Goal: Participate in discussion: Engage in conversation with other users on a specific topic

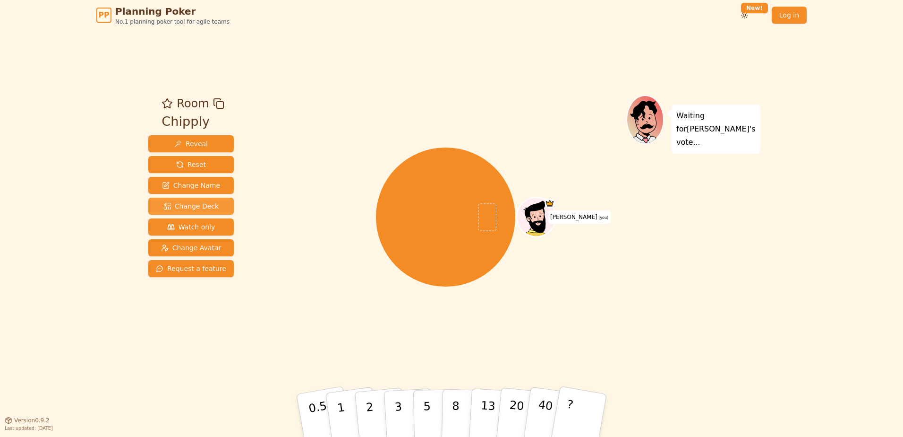
click at [193, 206] on span "Change Deck" at bounding box center [190, 205] width 55 height 9
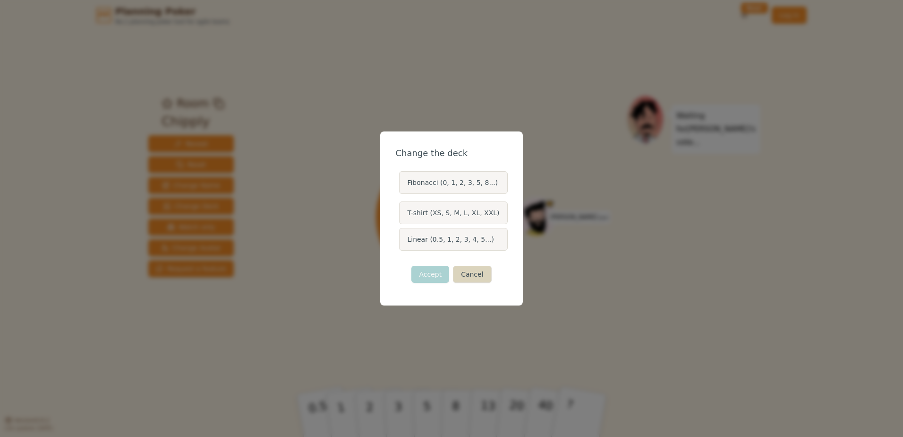
click at [480, 278] on button "Cancel" at bounding box center [472, 274] width 38 height 17
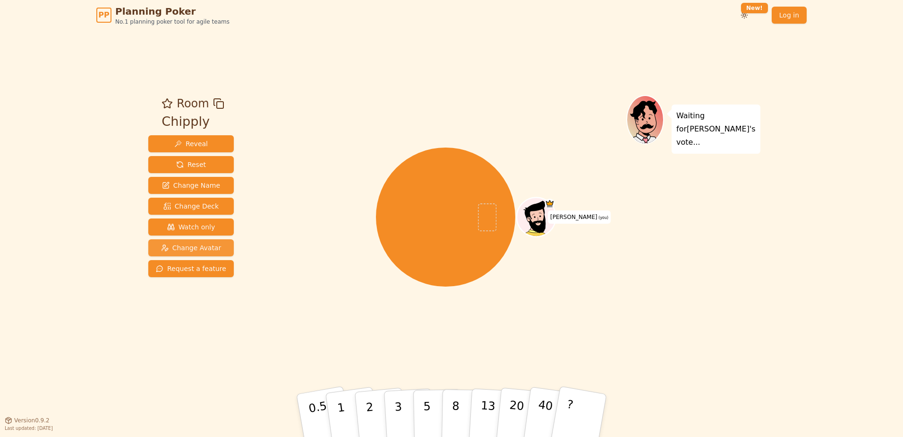
click at [200, 249] on span "Change Avatar" at bounding box center [191, 247] width 60 height 9
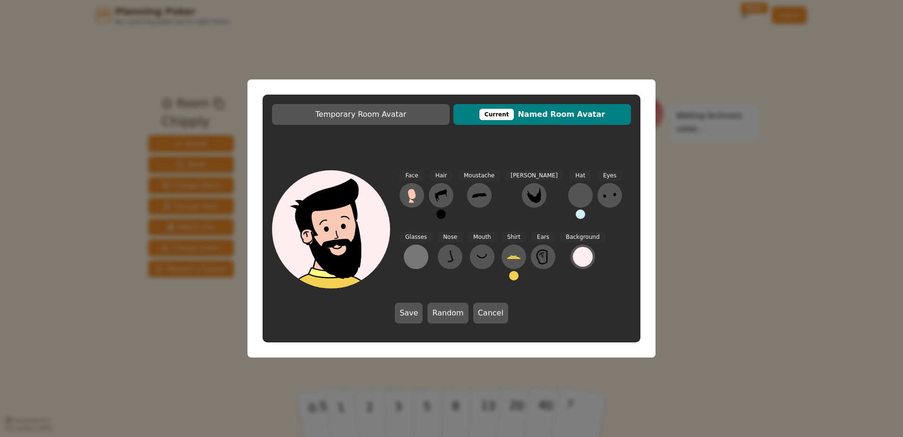
click at [424, 249] on div at bounding box center [416, 256] width 15 height 15
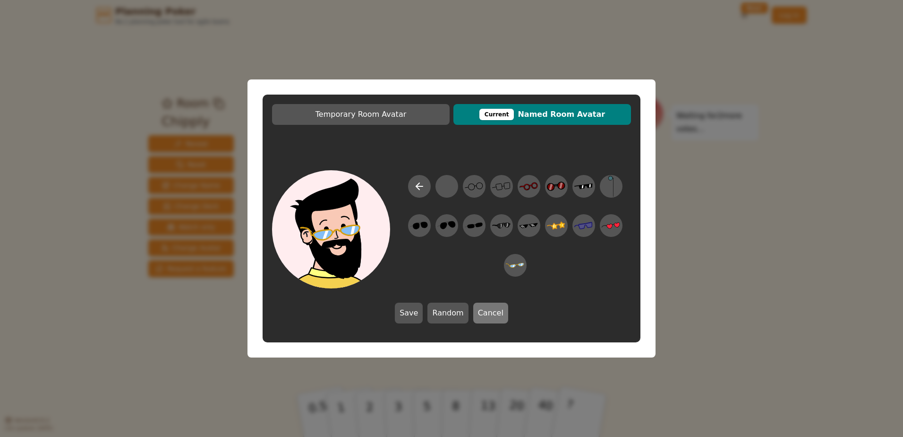
click at [490, 313] on button "Cancel" at bounding box center [490, 312] width 35 height 21
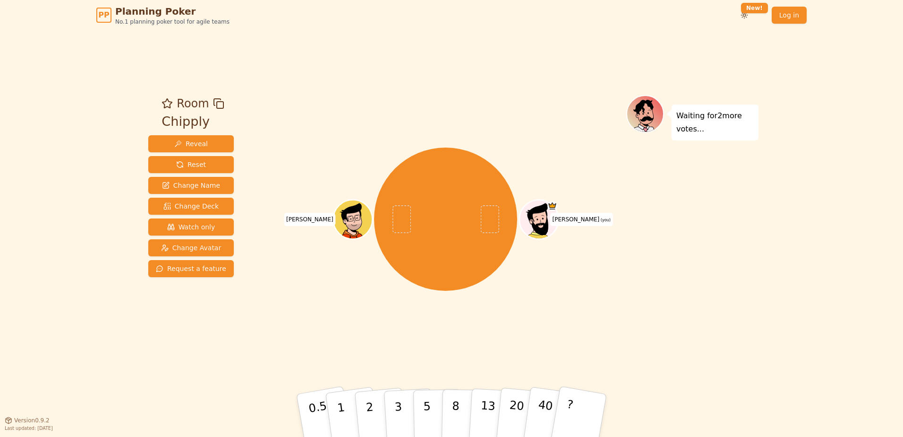
click at [541, 150] on div "[PERSON_NAME] (you) [PERSON_NAME]" at bounding box center [445, 219] width 361 height 214
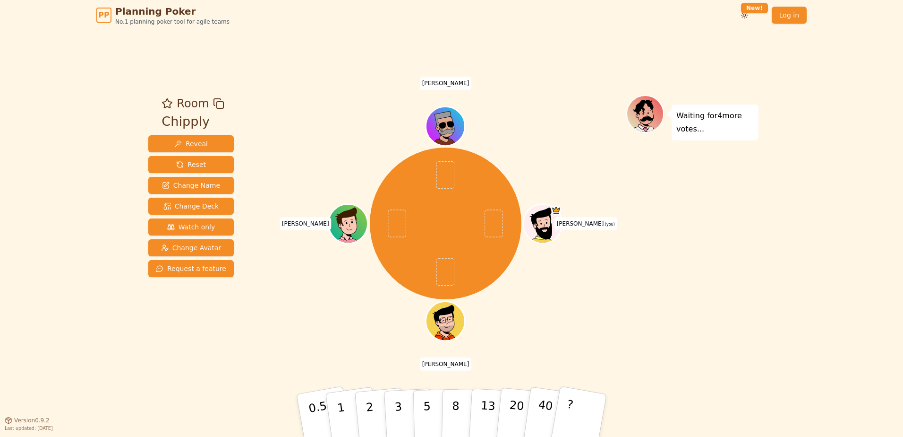
drag, startPoint x: 339, startPoint y: 57, endPoint x: 313, endPoint y: 42, distance: 30.1
click at [313, 42] on div "Room Chipply Reveal Reset Change Name Change Deck Watch only Change Avatar Requ…" at bounding box center [452, 224] width 614 height 389
click at [618, 353] on div "[PERSON_NAME] (you) [PERSON_NAME] [PERSON_NAME]" at bounding box center [445, 225] width 361 height 260
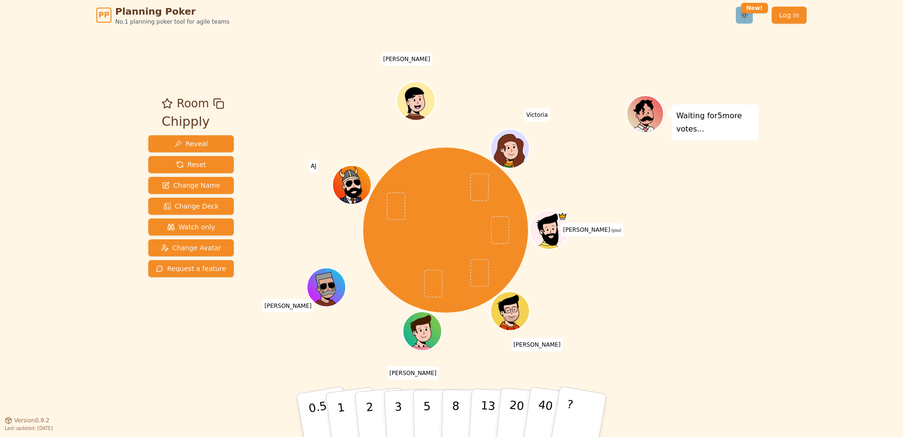
click at [751, 18] on html "PP Planning Poker No.1 planning poker tool for agile teams Toggle theme New! Lo…" at bounding box center [451, 218] width 903 height 437
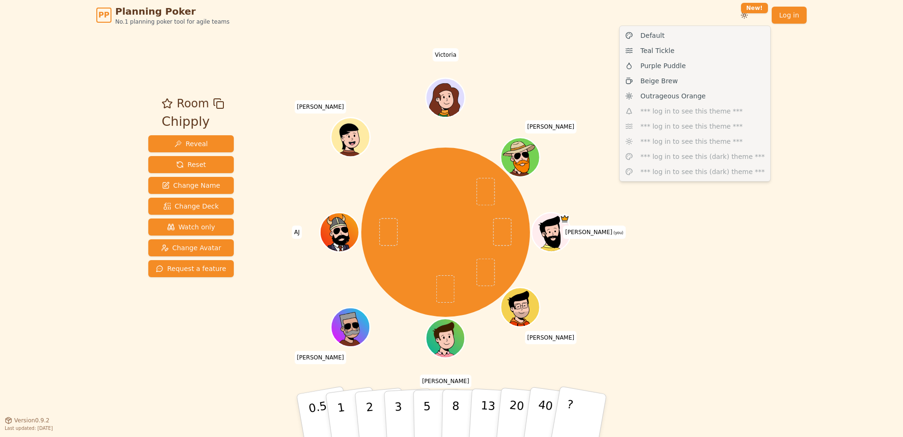
click at [796, 81] on html "PP Planning Poker No.1 planning poker tool for agile teams Toggle theme New! Lo…" at bounding box center [451, 218] width 903 height 437
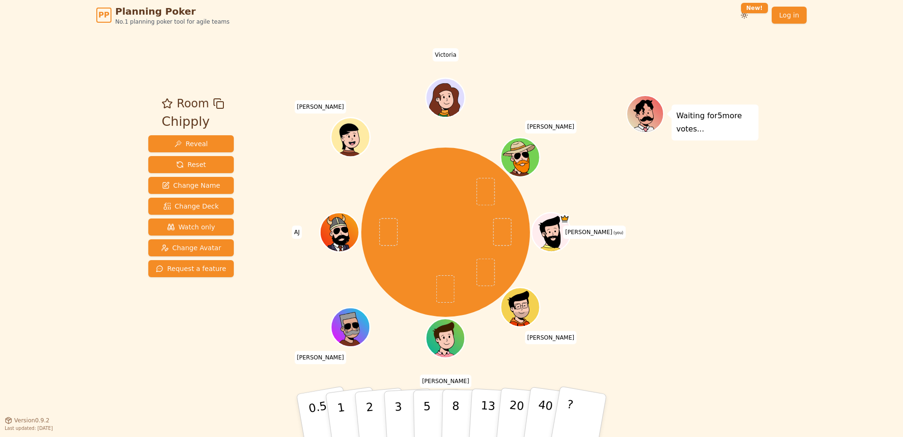
click at [725, 268] on div "Waiting for 5 more votes..." at bounding box center [693, 225] width 132 height 260
click at [744, 328] on div "Waiting for 5 more votes..." at bounding box center [693, 225] width 132 height 260
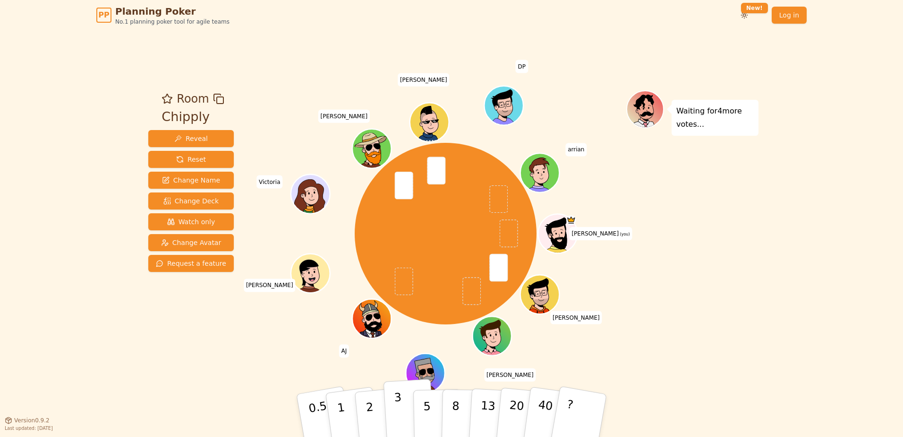
click at [392, 417] on button "3" at bounding box center [410, 415] width 52 height 74
click at [402, 417] on button "3" at bounding box center [410, 415] width 52 height 74
click at [352, 416] on button "1" at bounding box center [352, 415] width 56 height 77
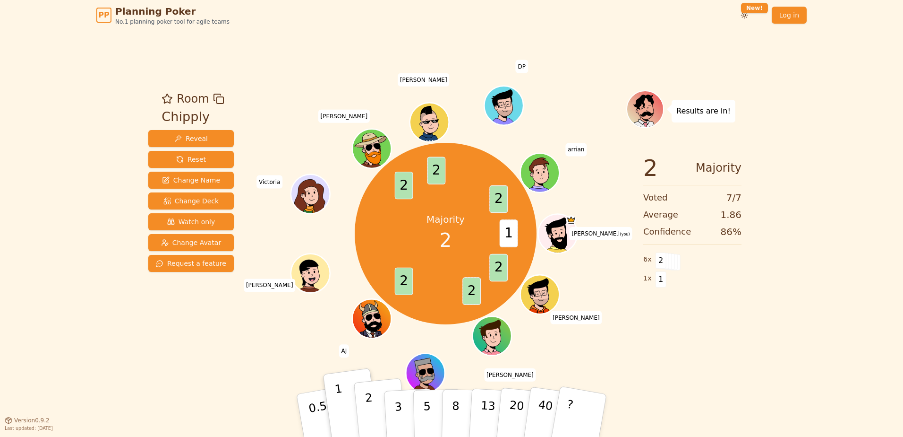
click at [371, 412] on p "2" at bounding box center [371, 417] width 12 height 52
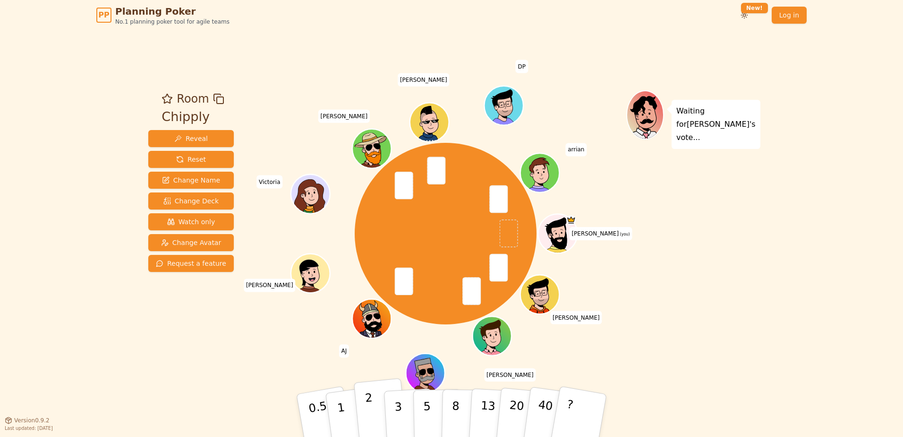
click at [379, 418] on button "2" at bounding box center [381, 415] width 54 height 75
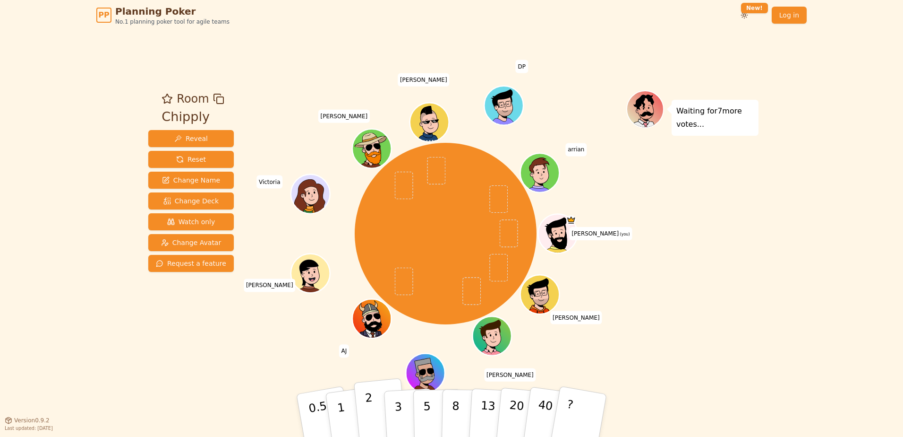
click at [376, 411] on button "2" at bounding box center [381, 415] width 54 height 75
click at [392, 405] on button "3" at bounding box center [410, 415] width 52 height 74
drag, startPoint x: 754, startPoint y: 230, endPoint x: 654, endPoint y: 174, distance: 114.5
click at [754, 231] on div "Waiting for 5 more votes..." at bounding box center [693, 225] width 132 height 270
click at [373, 409] on button "2" at bounding box center [381, 415] width 54 height 75
